Goal: Task Accomplishment & Management: Use online tool/utility

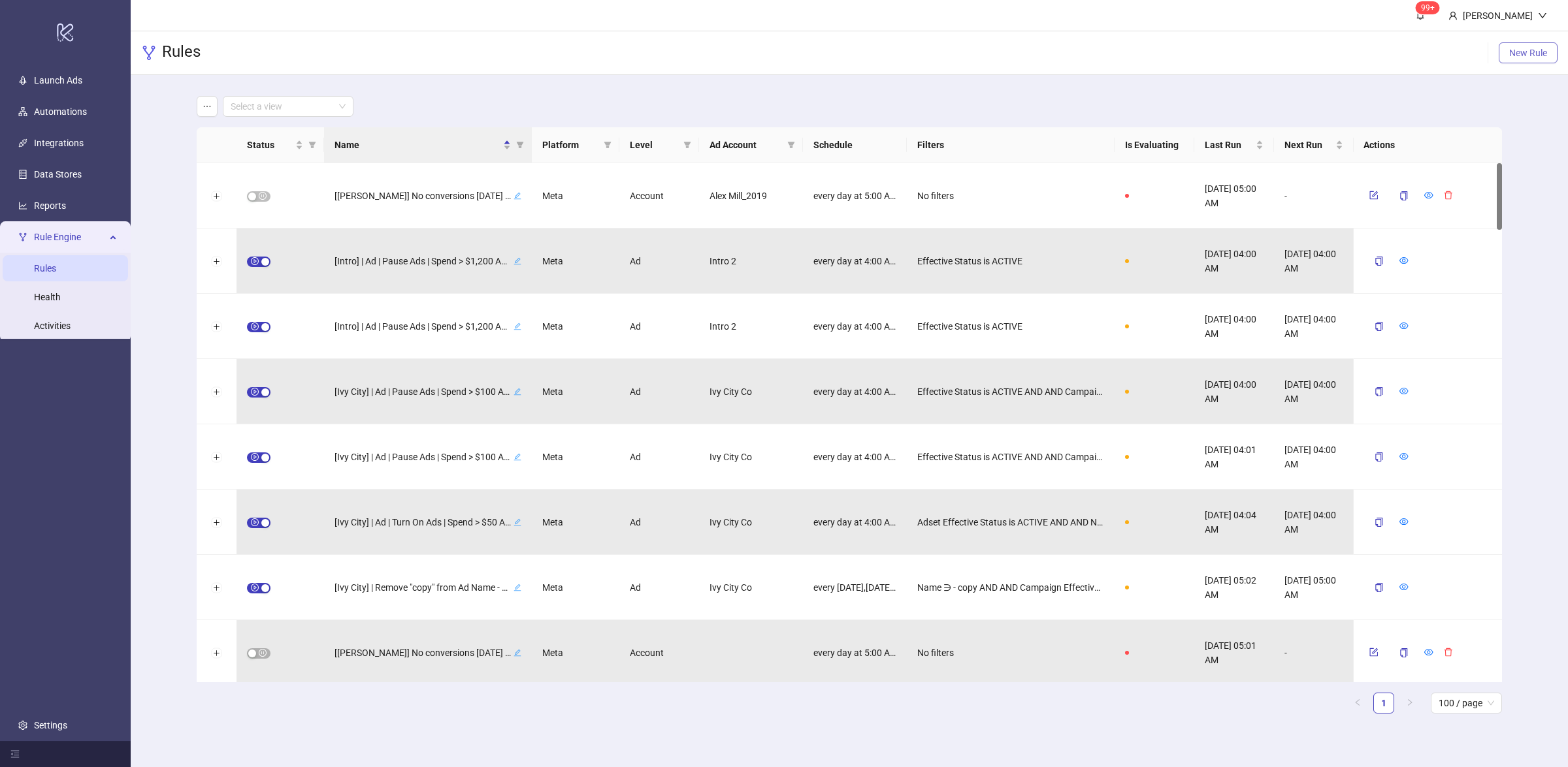
click at [1541, 51] on span "New Rule" at bounding box center [1527, 53] width 38 height 11
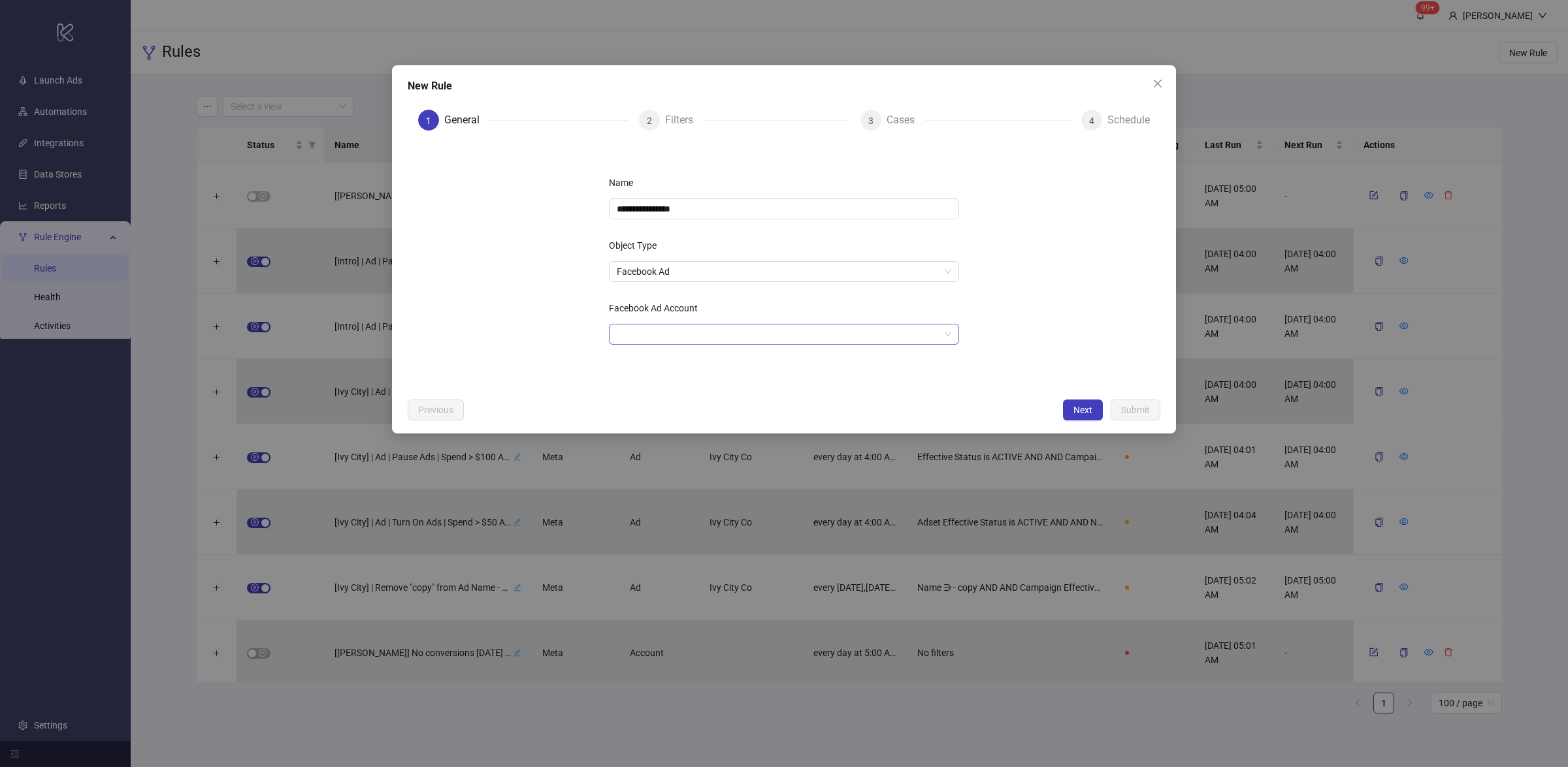
click at [675, 334] on input "Facebook Ad Account" at bounding box center [778, 335] width 323 height 20
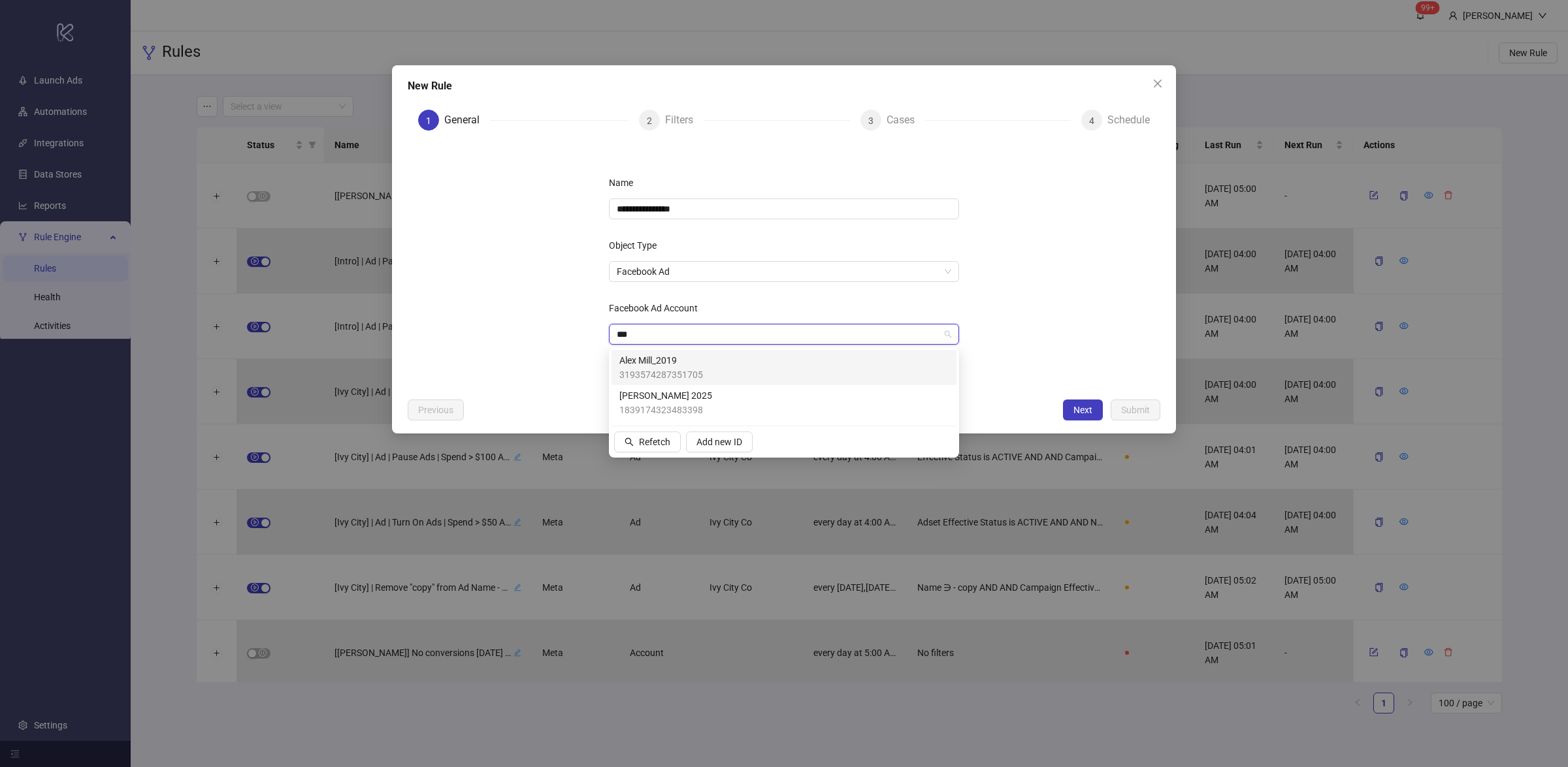
type input "****"
click at [703, 402] on div "[PERSON_NAME] 2025 1839174323483398" at bounding box center [784, 403] width 329 height 28
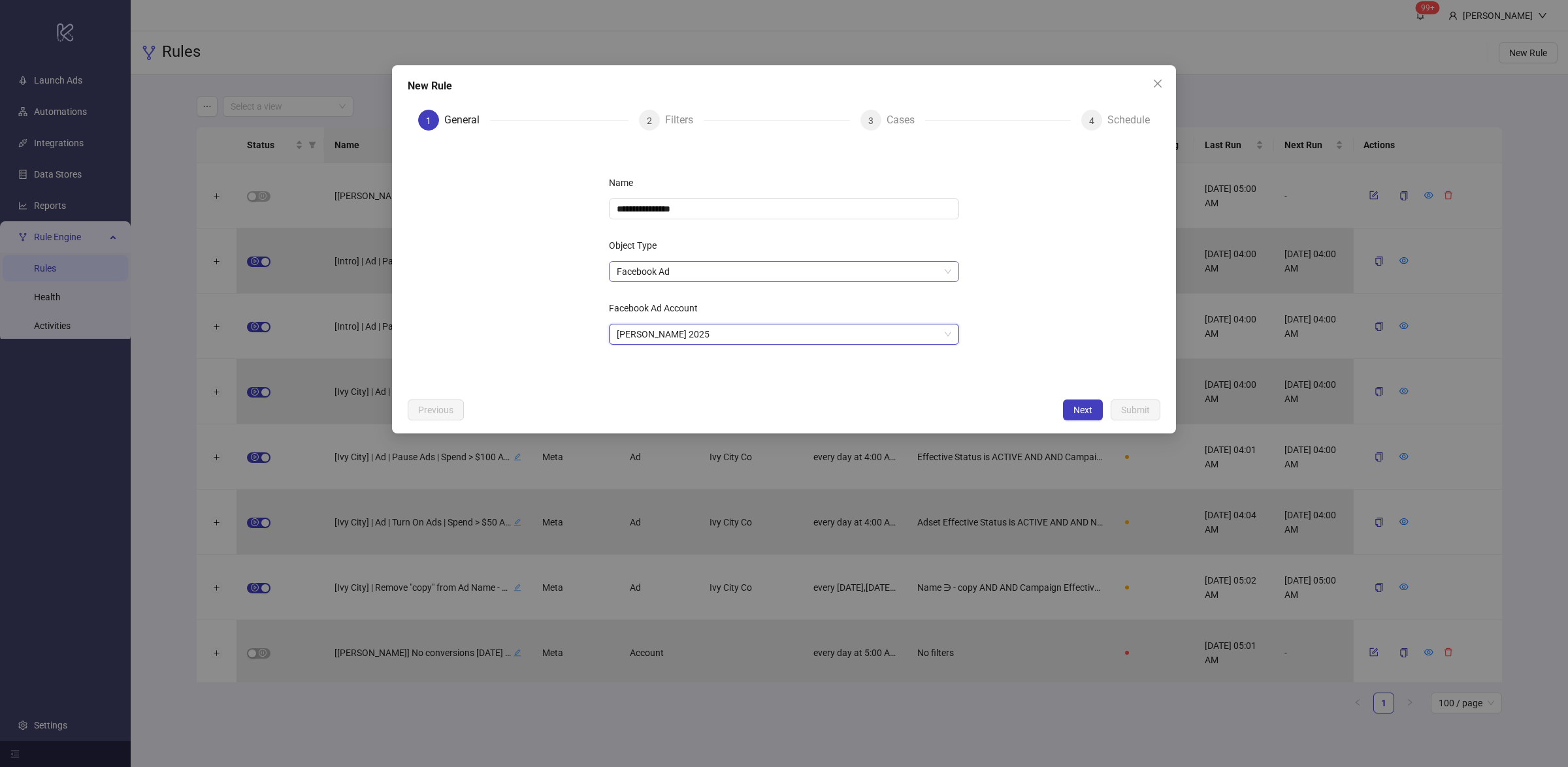
click at [709, 269] on span "Facebook Ad" at bounding box center [784, 272] width 334 height 20
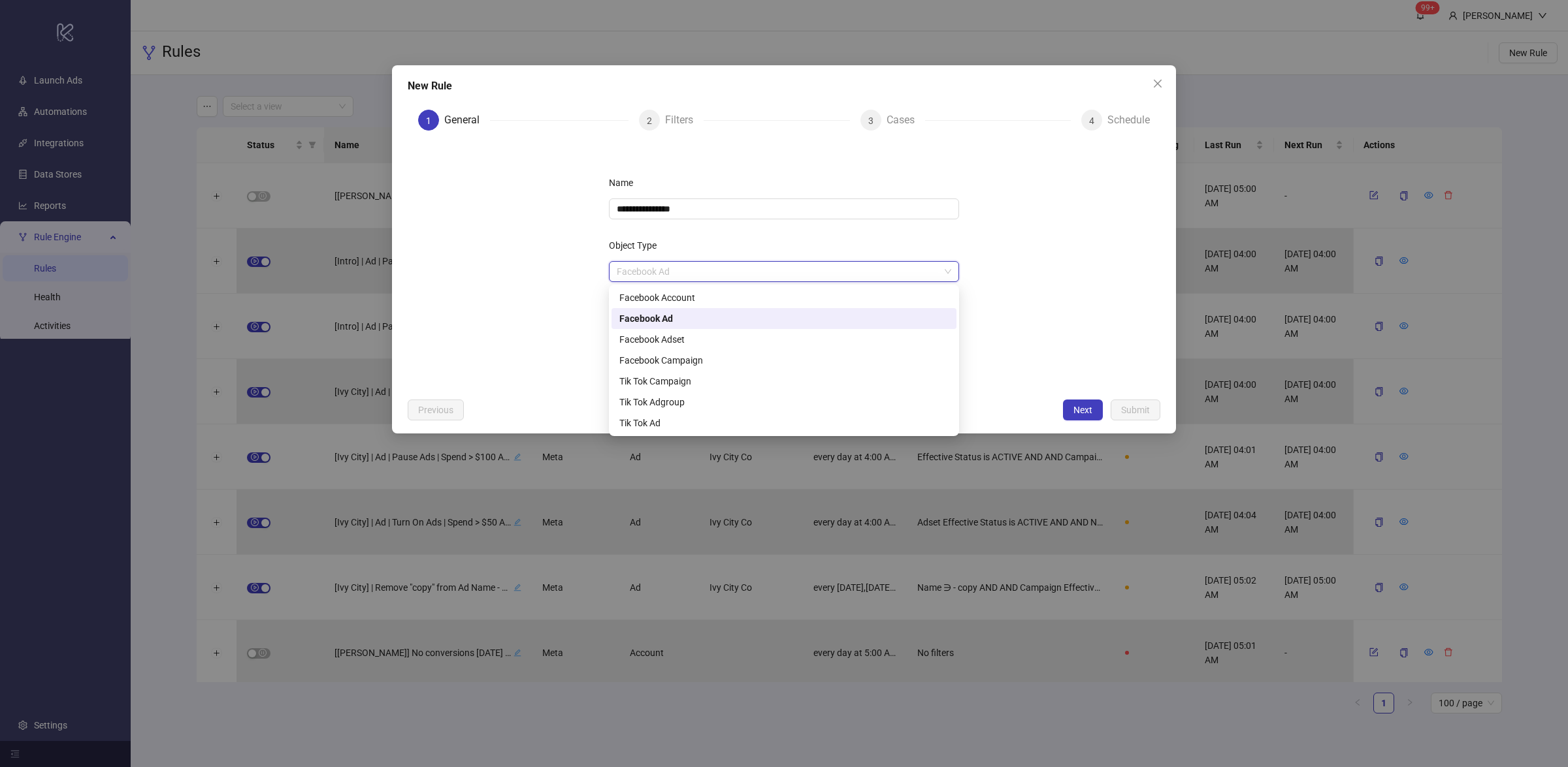
click at [689, 318] on div "Facebook Ad" at bounding box center [784, 318] width 329 height 14
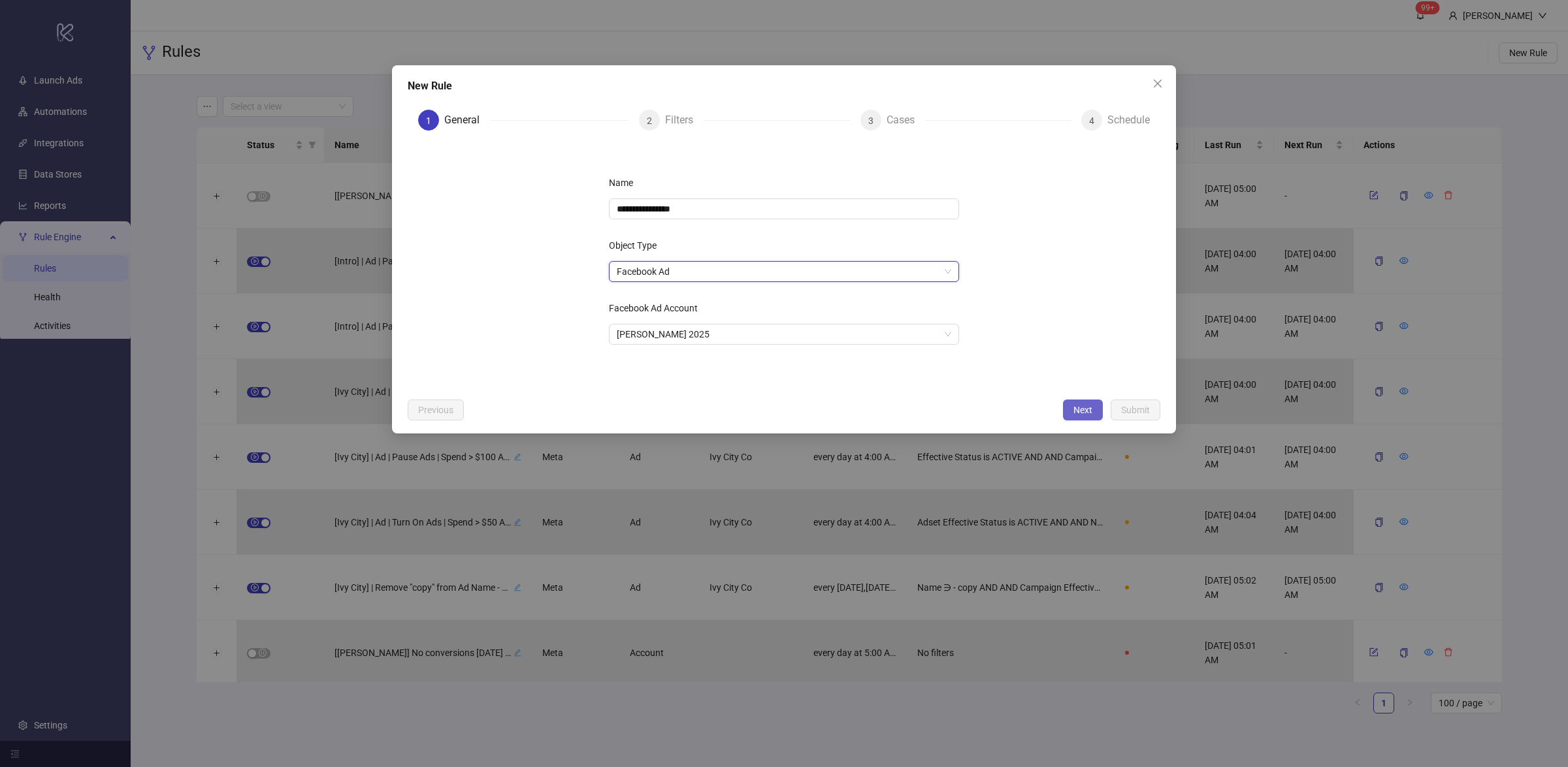
click at [1076, 406] on span "Next" at bounding box center [1082, 410] width 19 height 11
